Goal: Find specific page/section: Find specific page/section

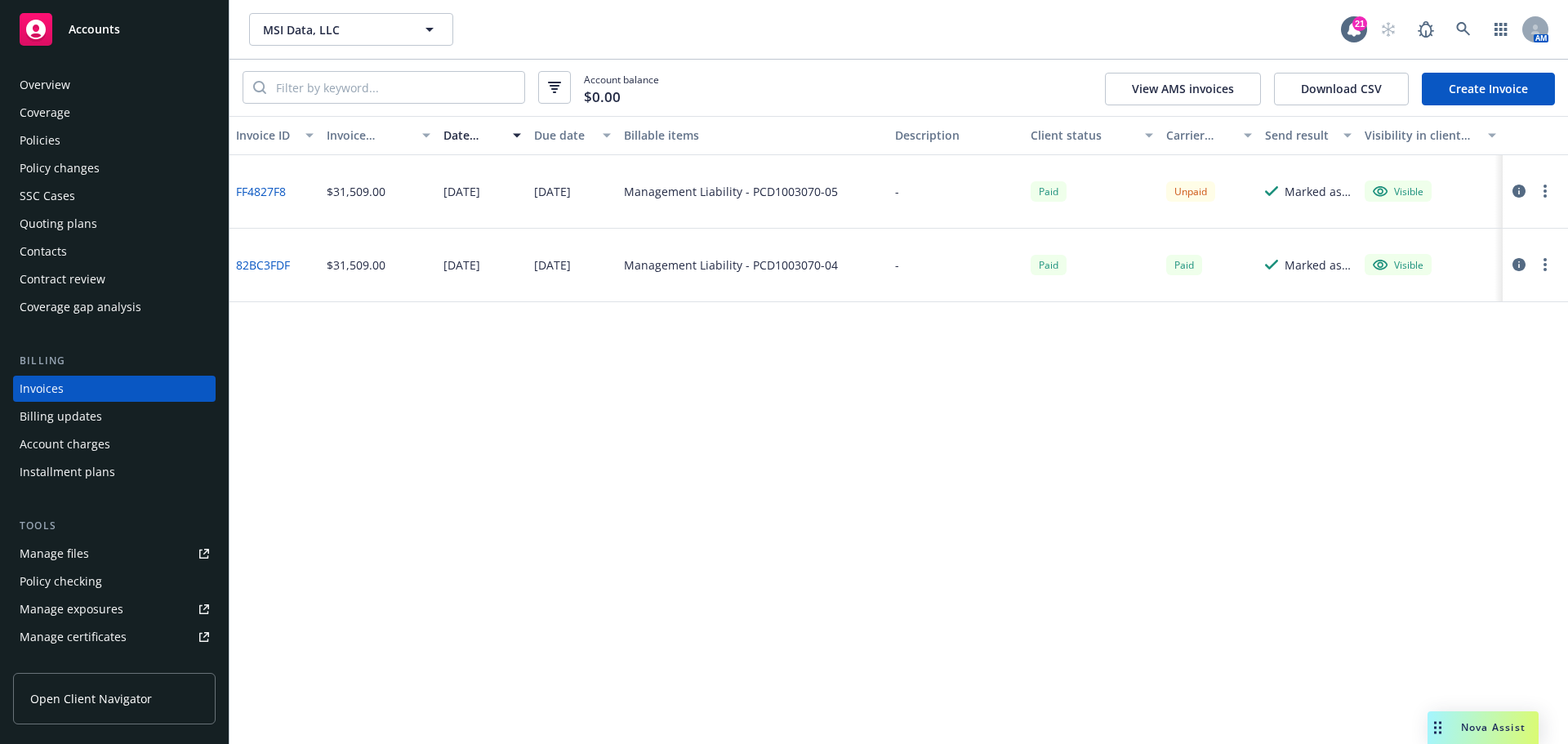
scroll to position [105, 0]
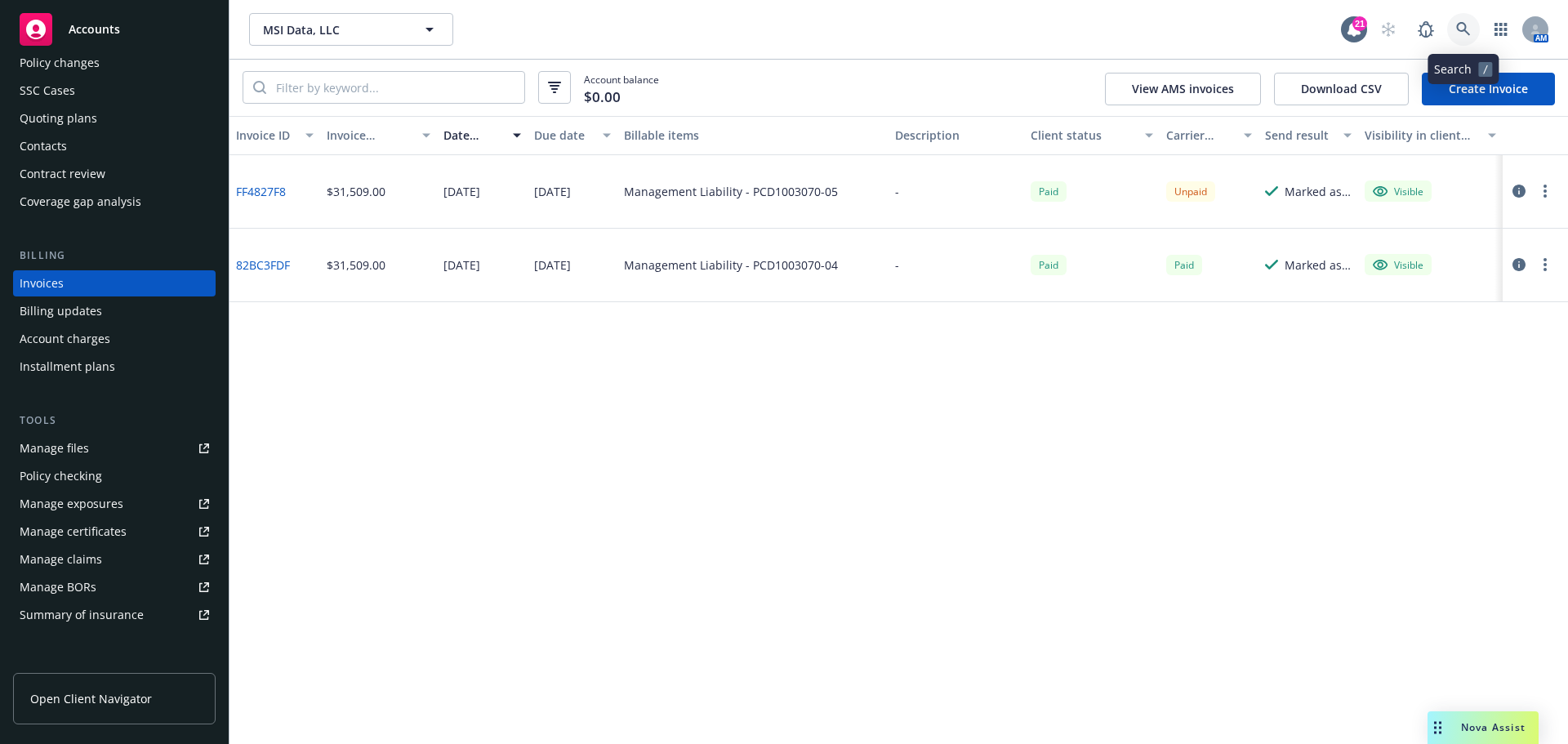
click at [1470, 24] on icon at bounding box center [1463, 29] width 14 height 14
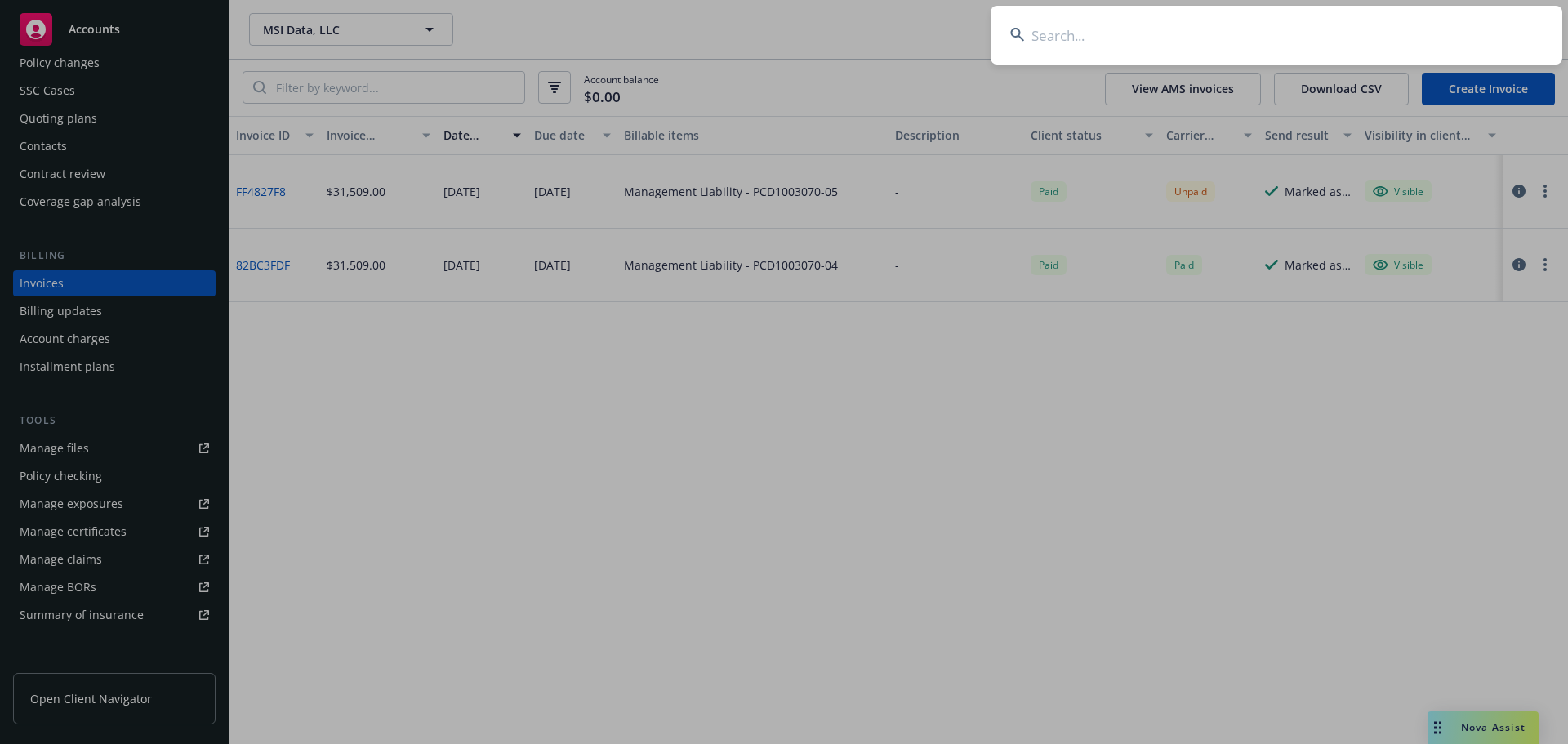
click at [1423, 29] on input at bounding box center [1276, 35] width 572 height 59
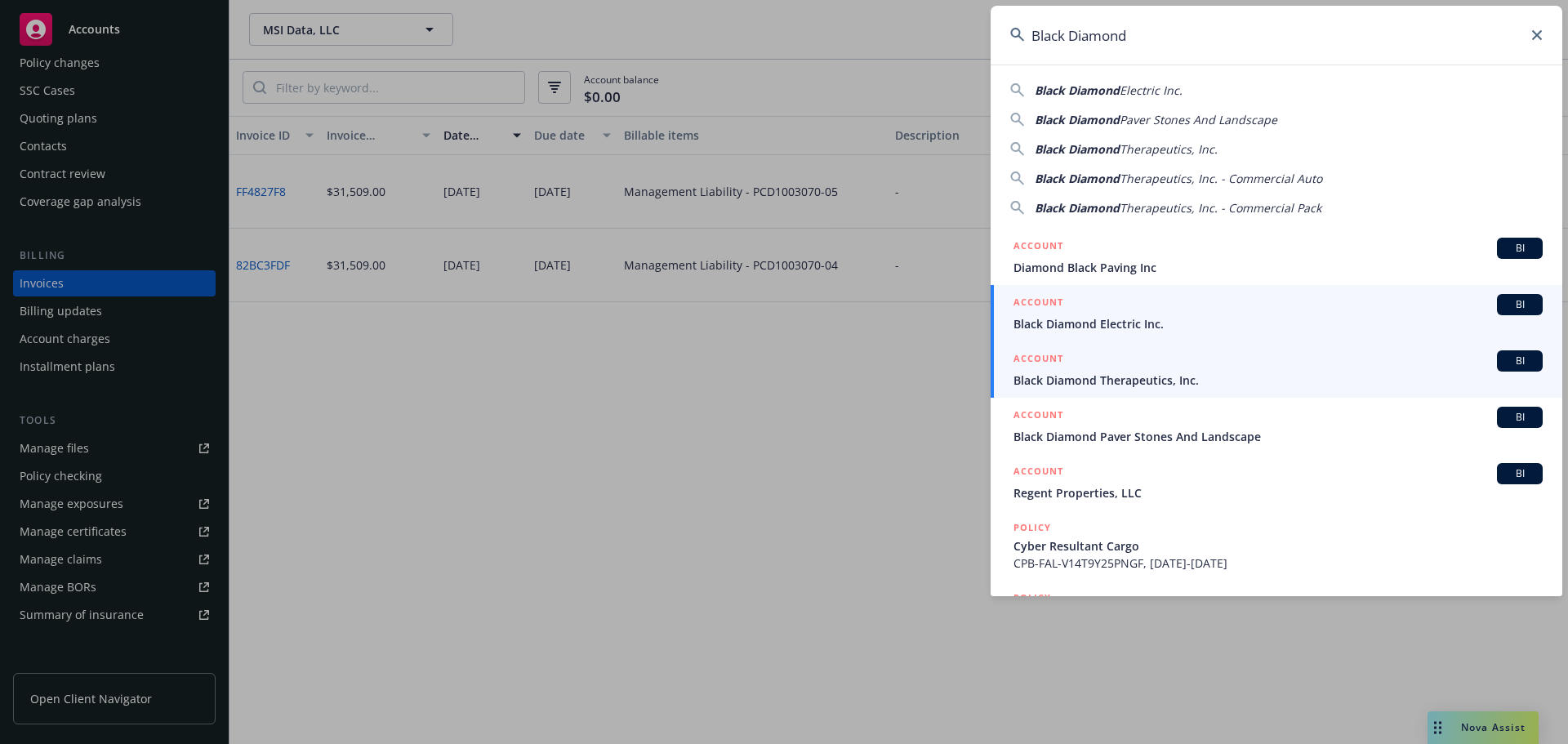
type input "Black Diamond"
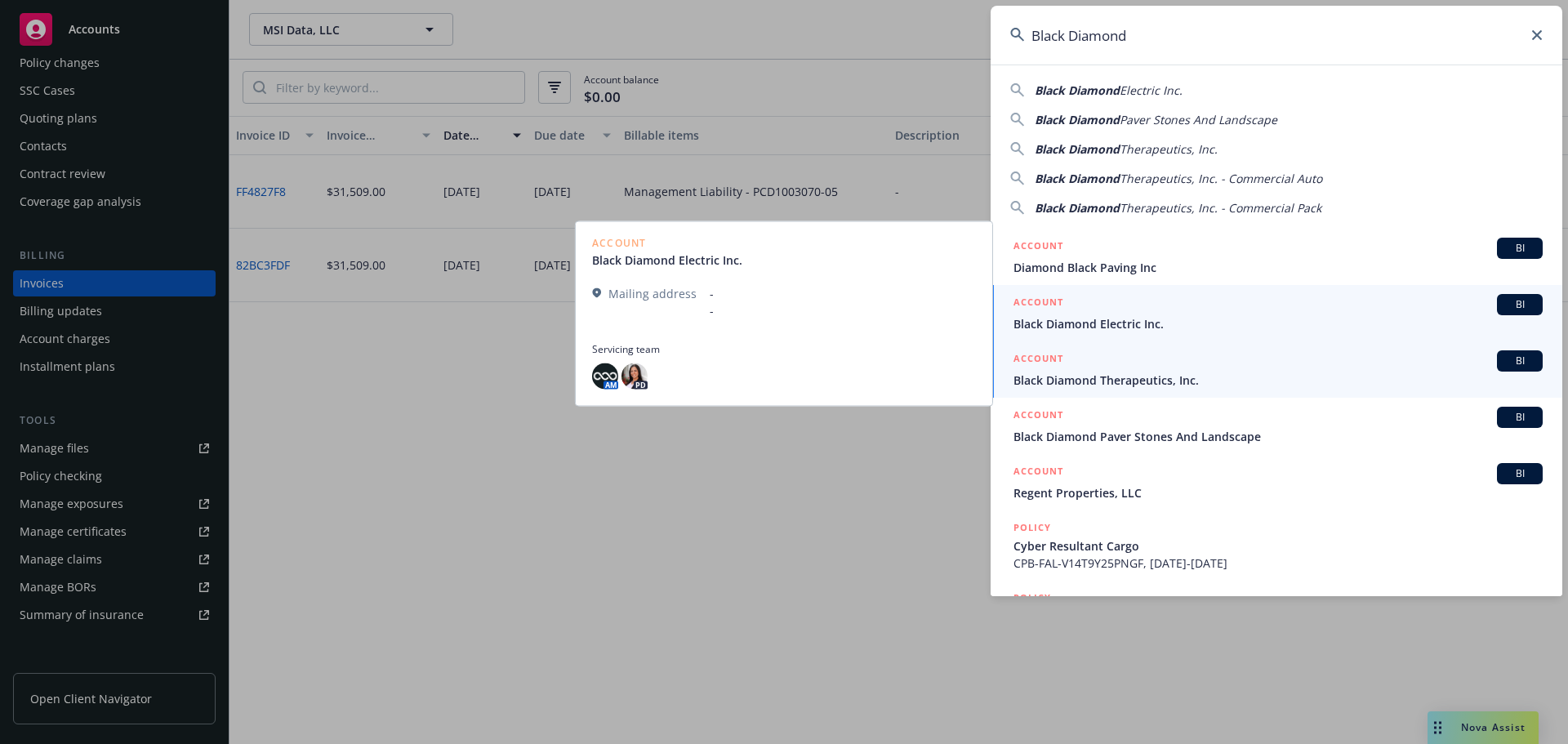
click at [1148, 372] on span "Black Diamond Therapeutics, Inc." at bounding box center [1277, 380] width 529 height 17
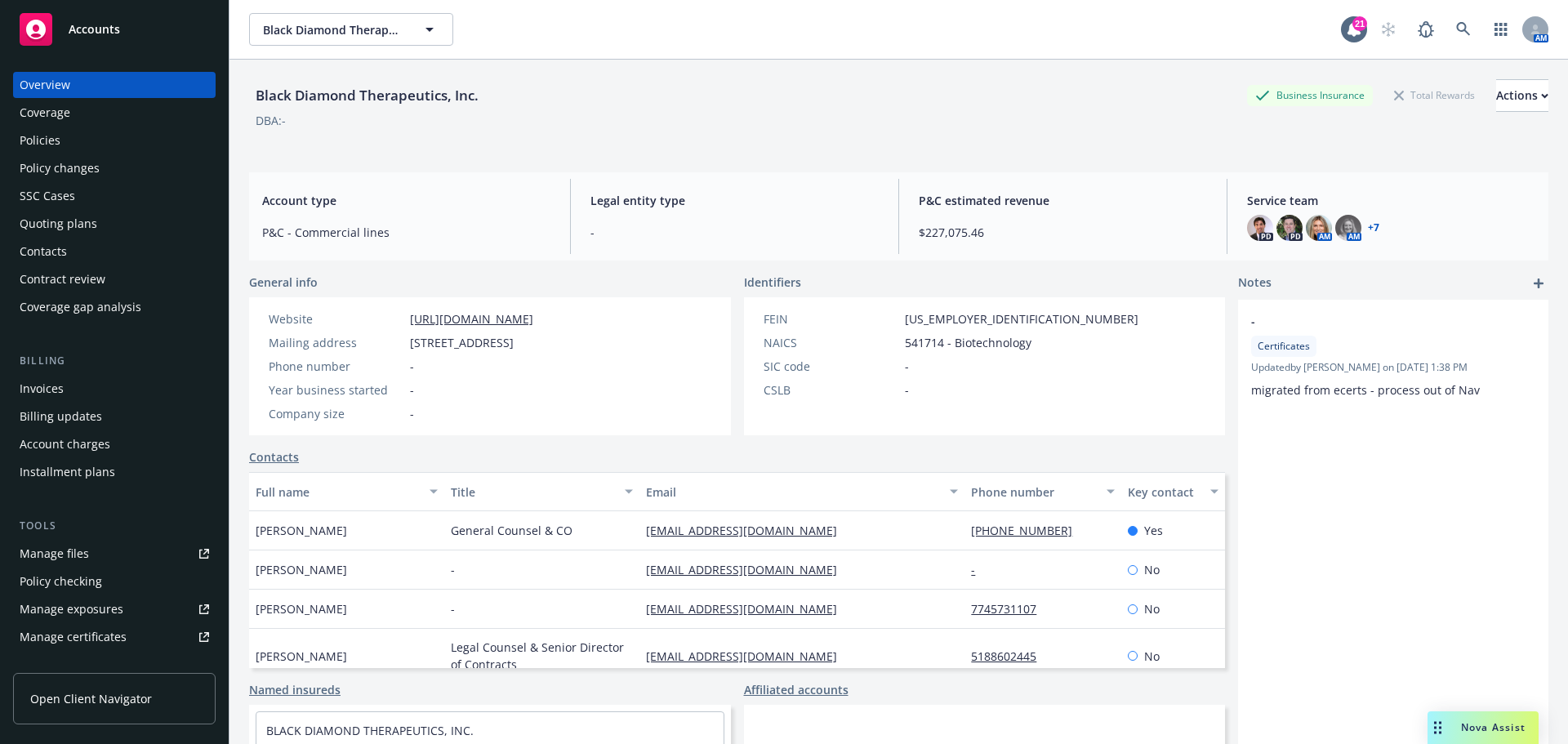
click at [66, 141] on div "Policies" at bounding box center [114, 140] width 189 height 26
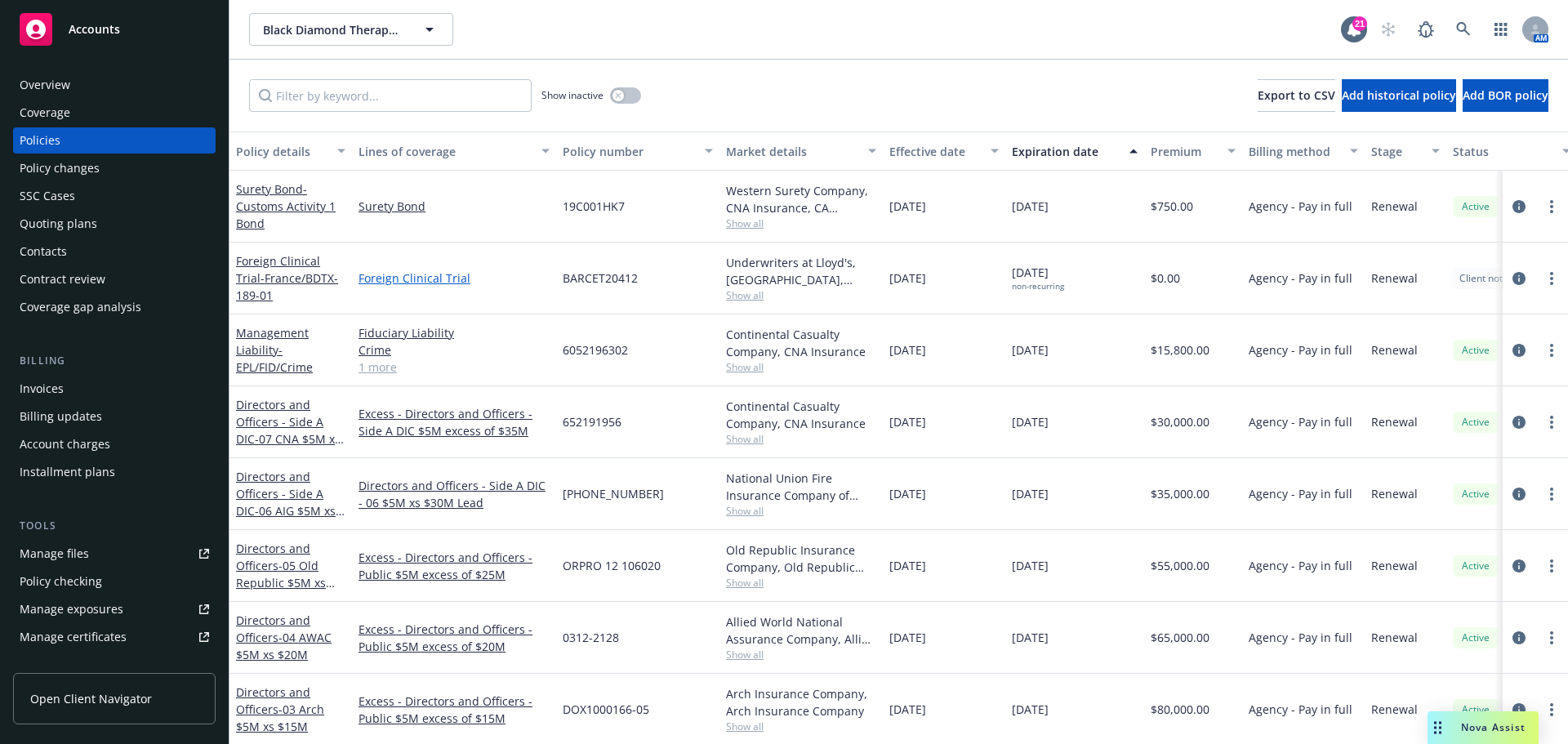
scroll to position [82, 0]
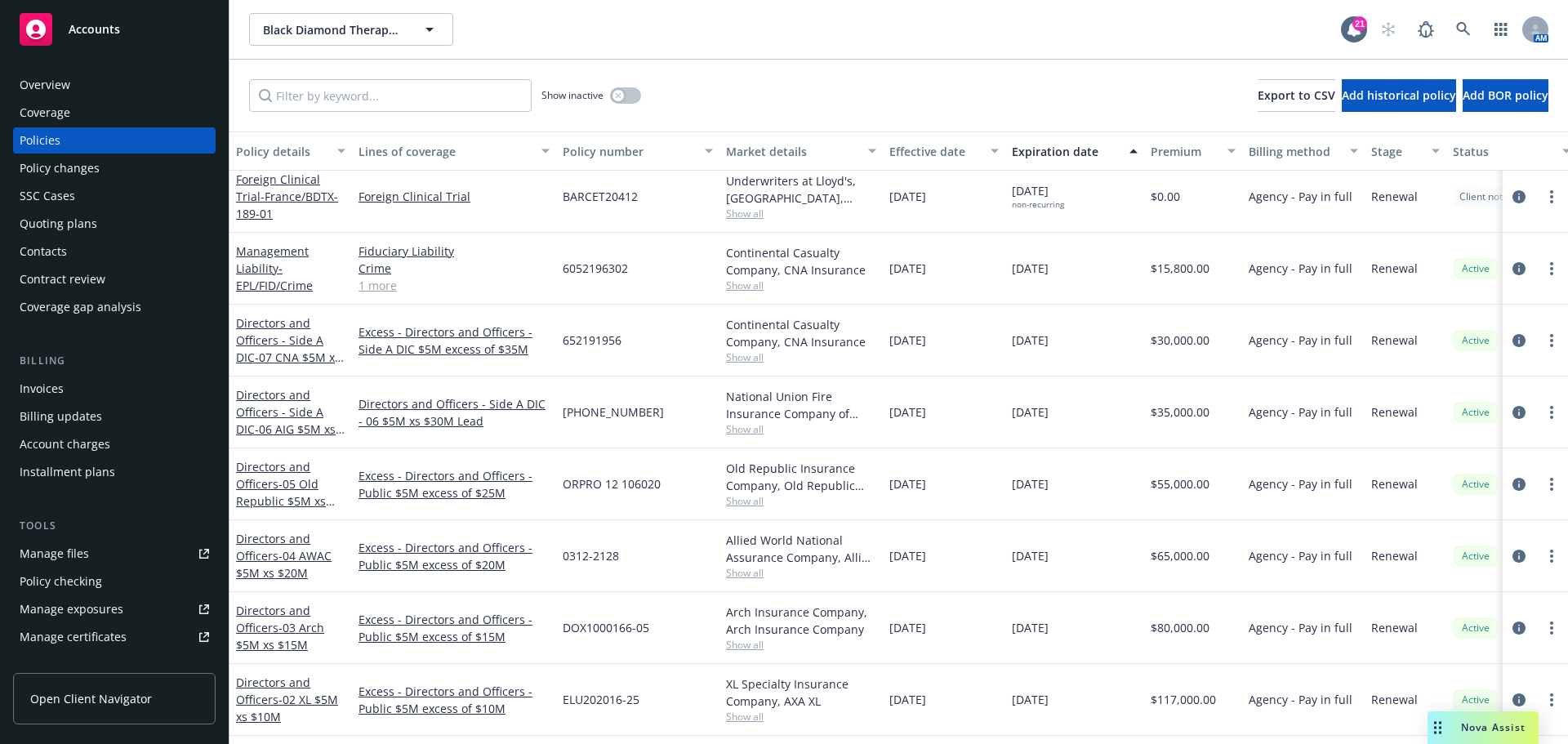
click at [376, 292] on link "1 more" at bounding box center [454, 286] width 191 height 17
